Goal: Find specific page/section: Find specific page/section

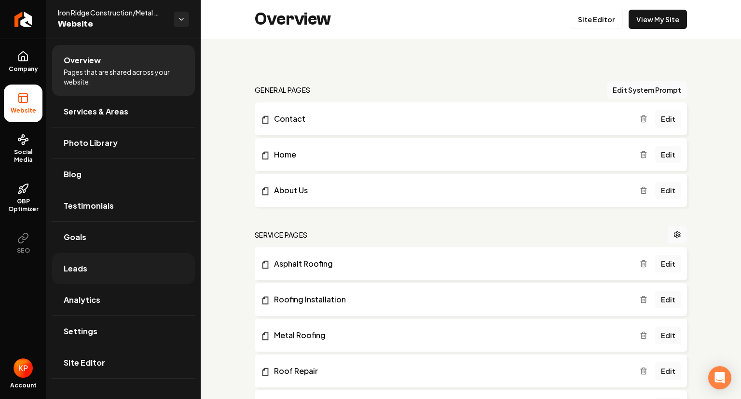
click at [92, 267] on link "Leads" at bounding box center [123, 268] width 143 height 31
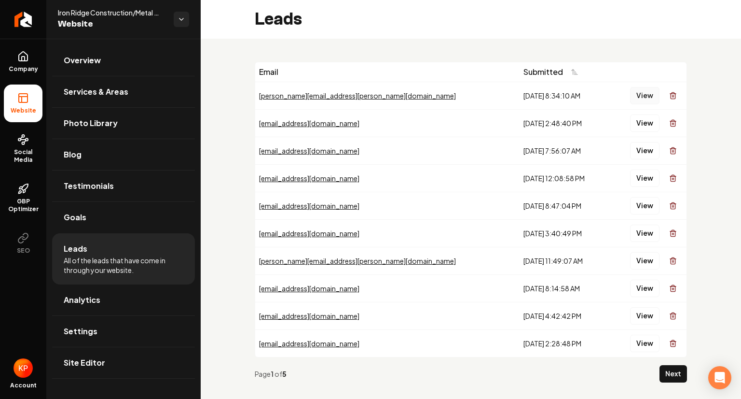
click at [635, 97] on button "View" at bounding box center [644, 95] width 29 height 17
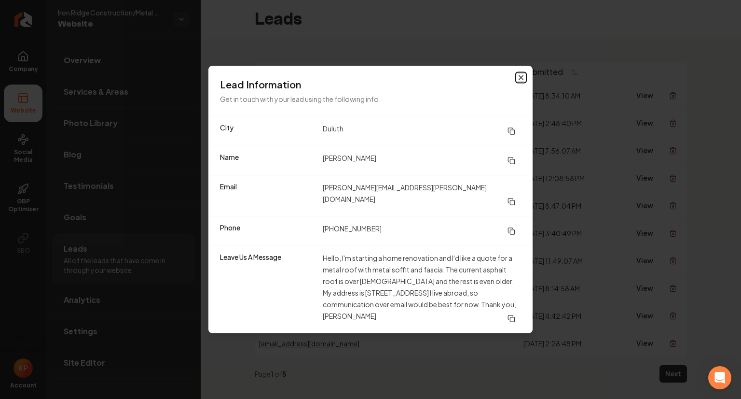
click at [521, 80] on icon "button" at bounding box center [521, 78] width 4 height 4
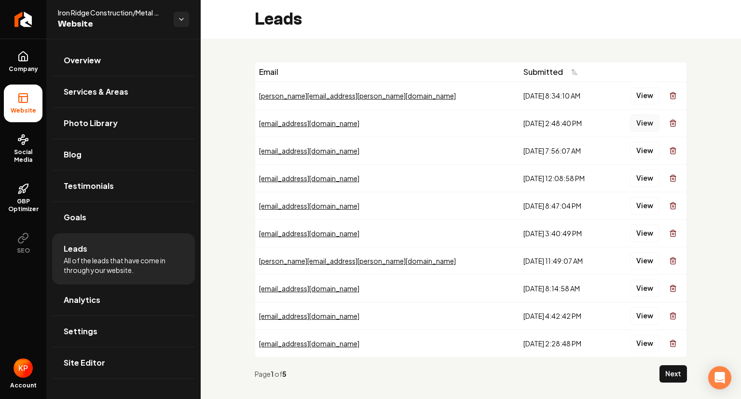
click at [633, 124] on button "View" at bounding box center [644, 122] width 29 height 17
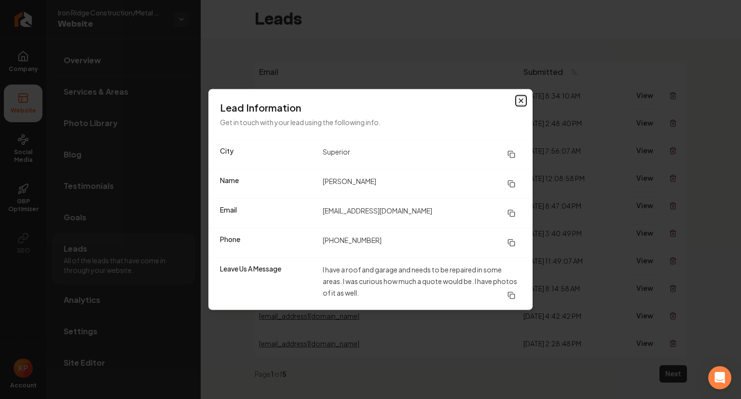
click at [520, 100] on icon "button" at bounding box center [521, 101] width 8 height 8
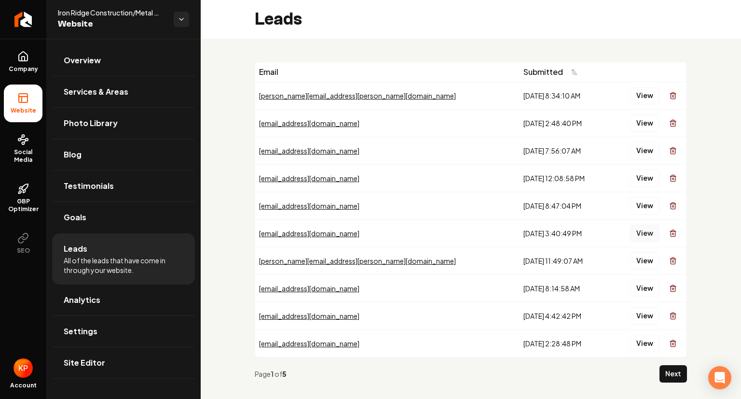
click at [634, 236] on button "View" at bounding box center [644, 232] width 29 height 17
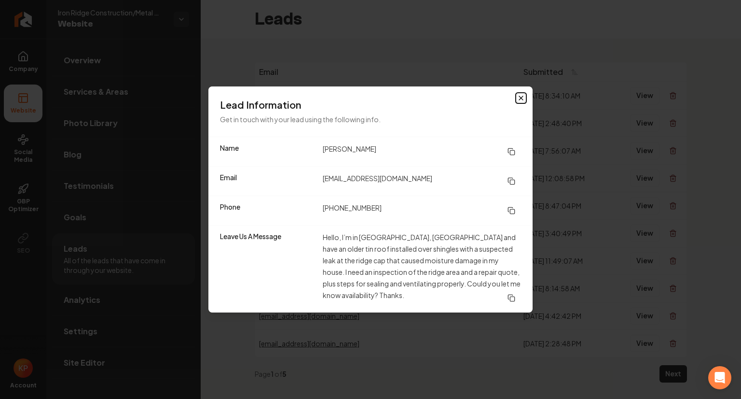
click at [518, 99] on icon "button" at bounding box center [521, 98] width 8 height 8
